Goal: Obtain resource: Download file/media

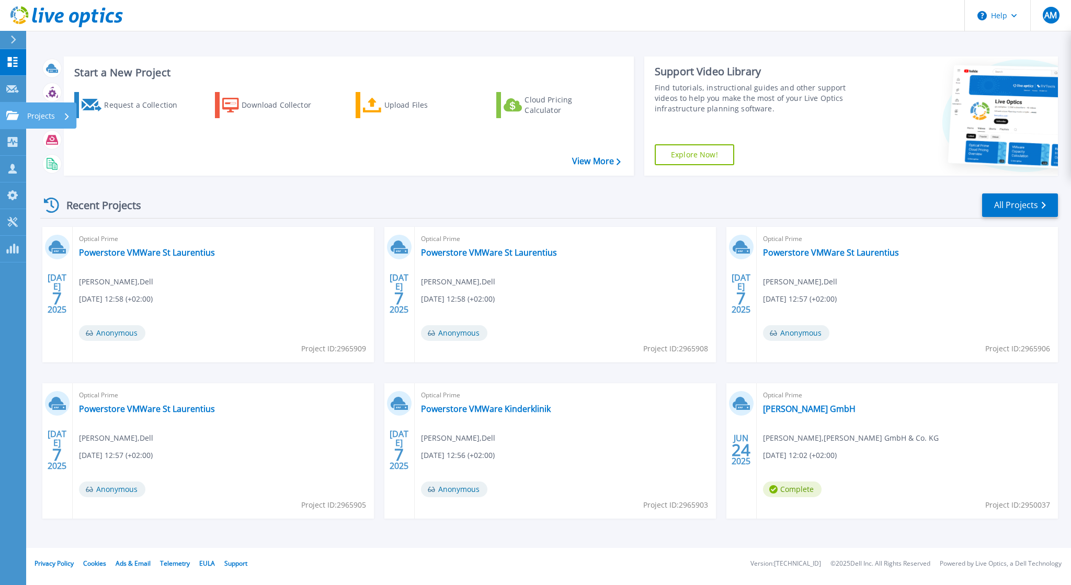
click at [63, 116] on div "Projects" at bounding box center [48, 116] width 43 height 27
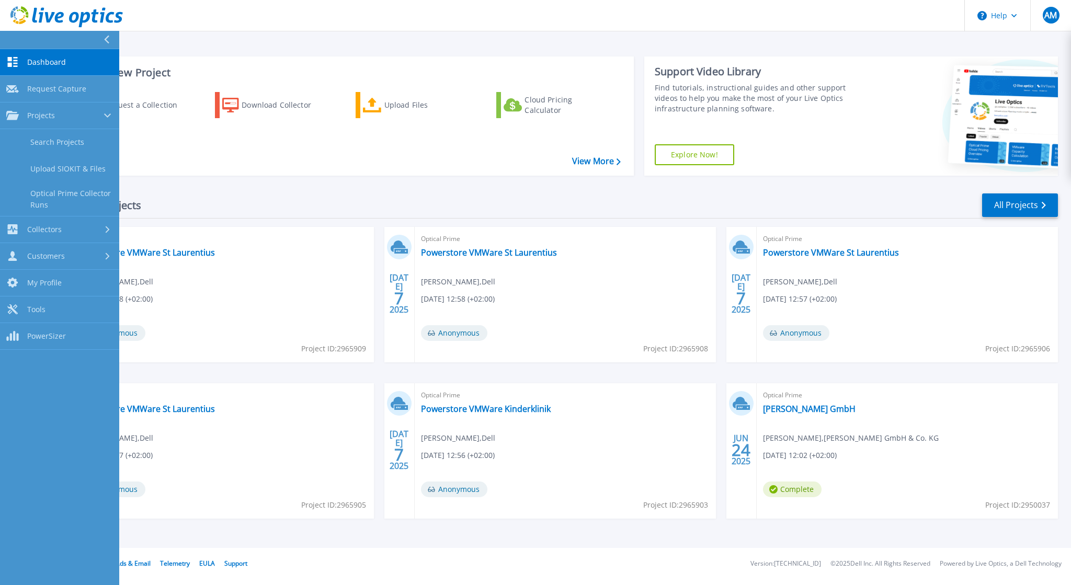
click at [583, 188] on div "Recent Projects All Projects [DATE] Optical Prime Powerstore VMWare St [PERSON_…" at bounding box center [549, 366] width 1018 height 364
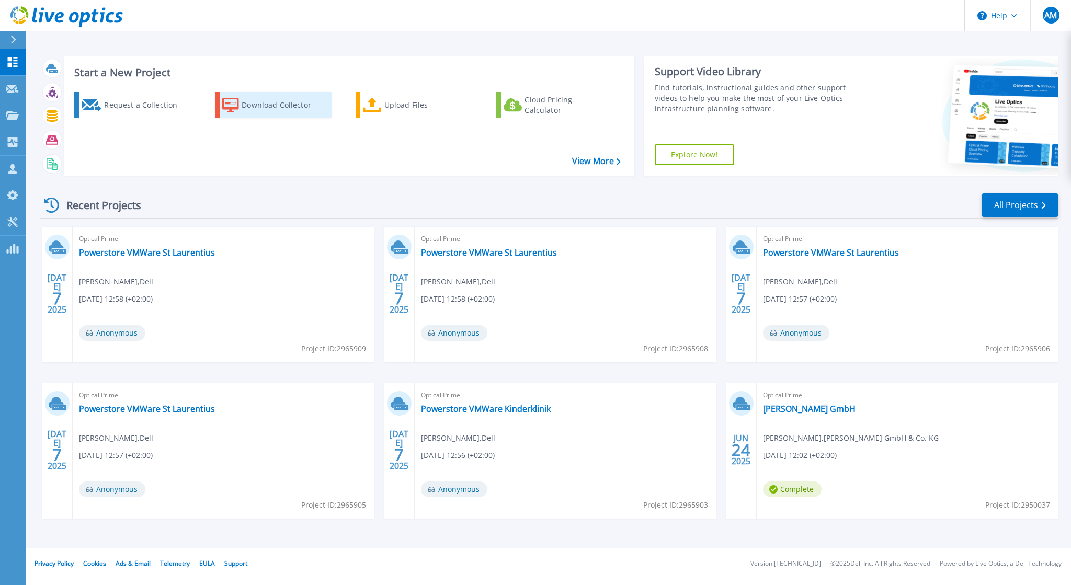
click at [246, 108] on div "Download Collector" at bounding box center [284, 105] width 84 height 21
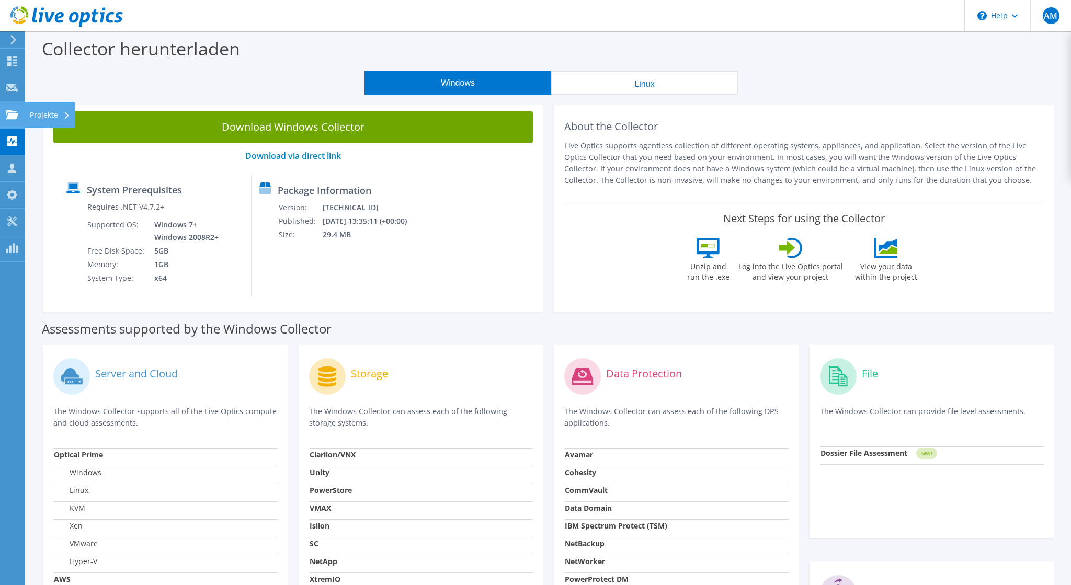
click at [48, 112] on div "Projekte" at bounding box center [50, 115] width 51 height 26
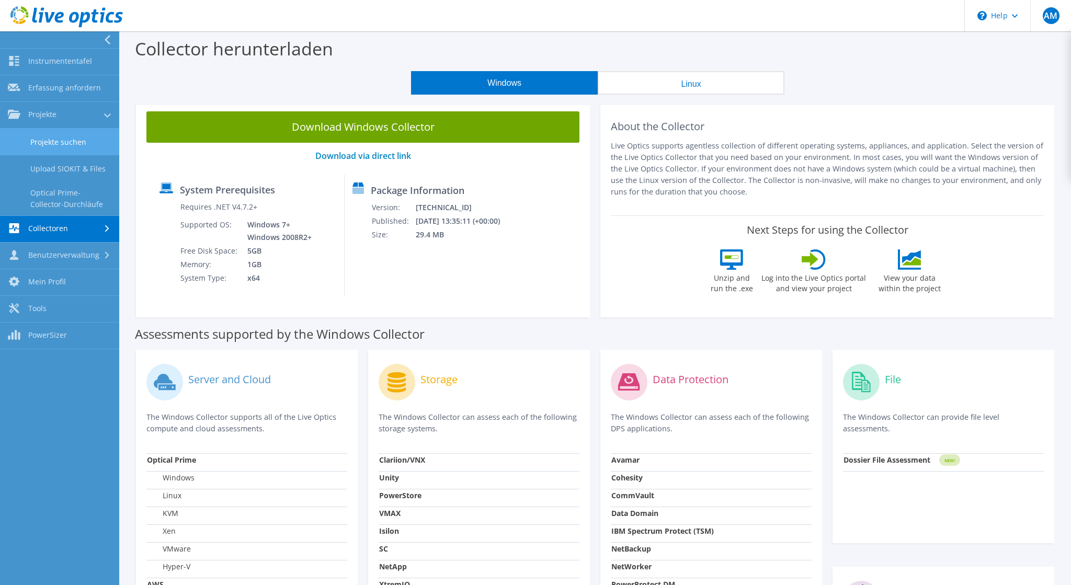
click at [58, 137] on link "Projekte suchen" at bounding box center [59, 142] width 119 height 27
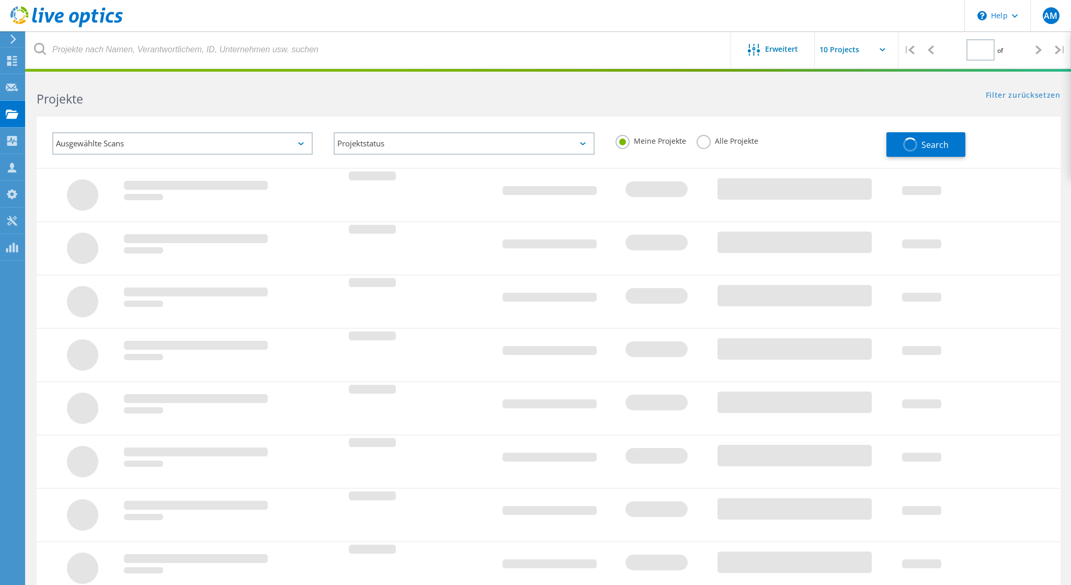
type input "1"
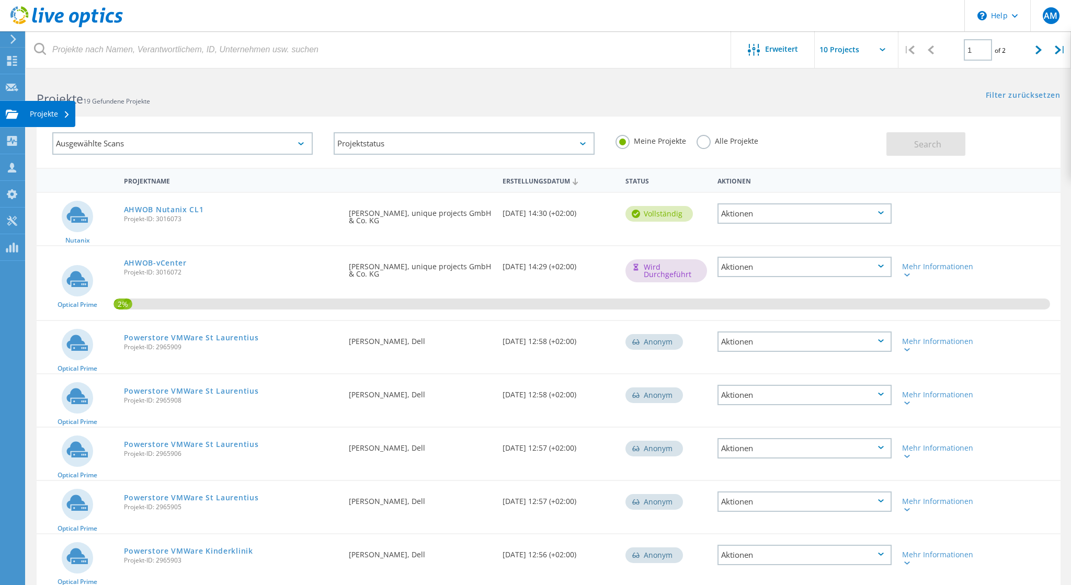
click at [49, 115] on div "Projekte" at bounding box center [50, 113] width 40 height 7
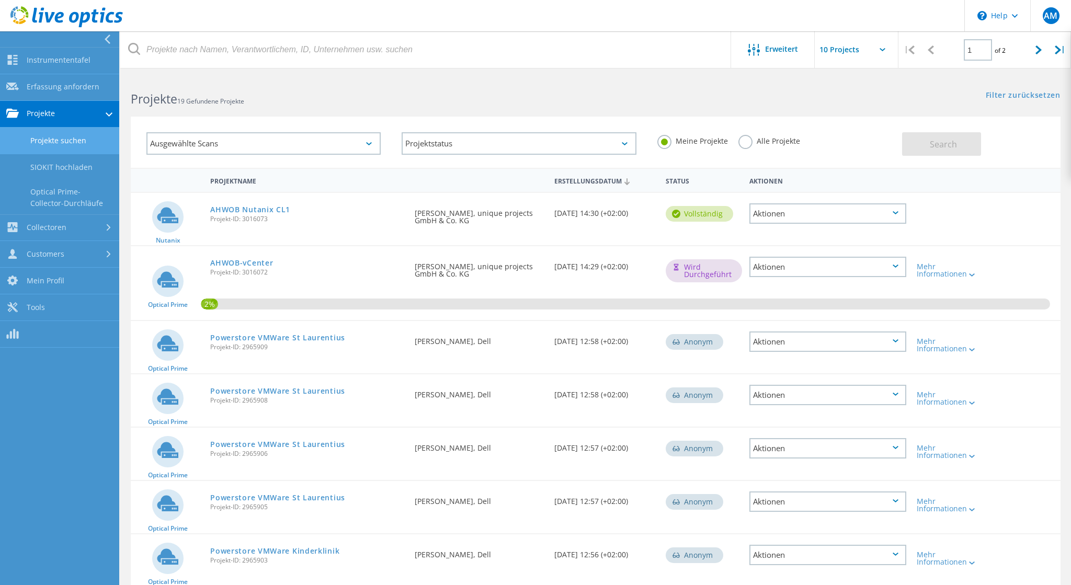
click at [55, 139] on link "Projekte suchen" at bounding box center [59, 141] width 119 height 27
click at [55, 145] on link "Projekte suchen" at bounding box center [59, 141] width 119 height 27
click at [59, 172] on link "SIOKIT hochladen" at bounding box center [59, 167] width 119 height 27
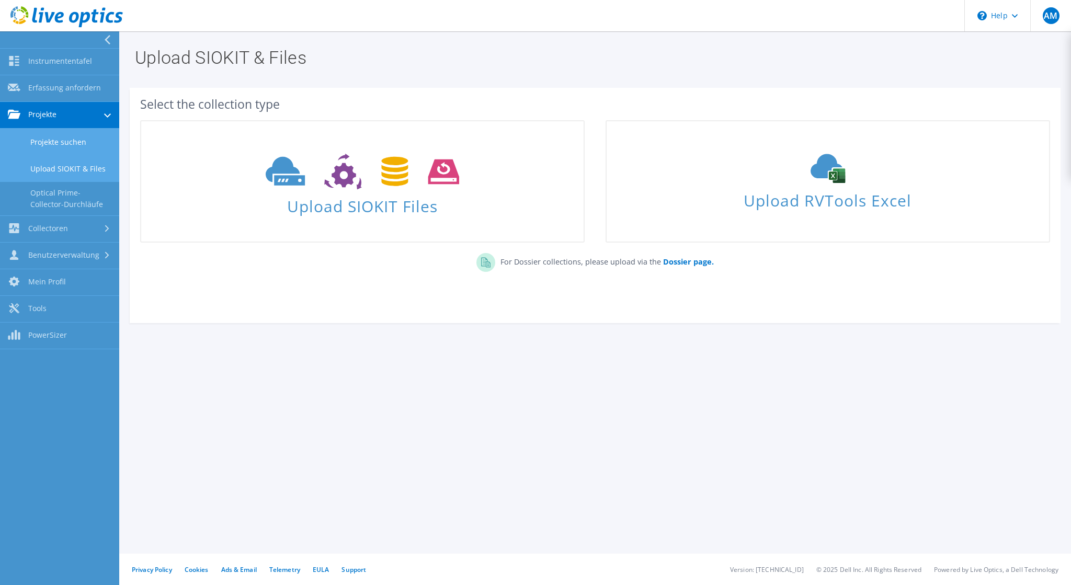
click at [76, 145] on link "Projekte suchen" at bounding box center [59, 142] width 119 height 27
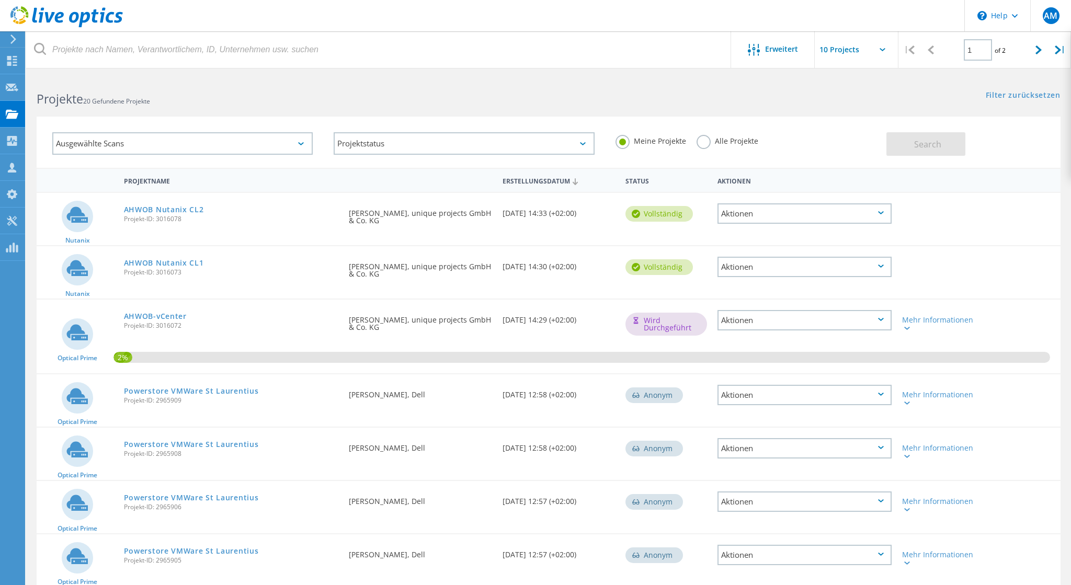
click at [496, 103] on h2 "Projekte 20 Gefundene Projekte" at bounding box center [288, 99] width 502 height 17
click at [550, 96] on div "Projekte 20 Gefundene Projekte Filter zurücksetzen Filter anzeigen" at bounding box center [548, 90] width 1045 height 28
